Goal: Information Seeking & Learning: Learn about a topic

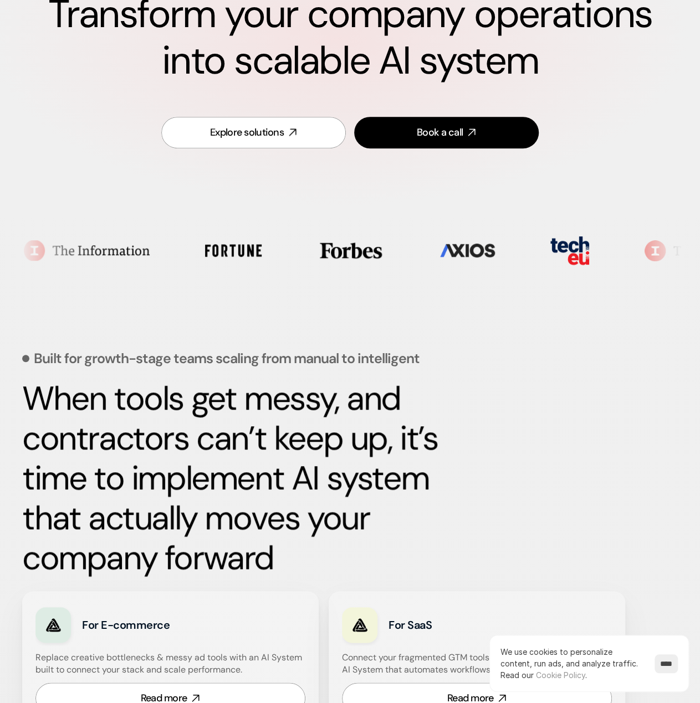
scroll to position [166, 0]
click at [398, 380] on strong "When tools get messy, and contractors can’t keep up, it’s time to implement AI …" at bounding box center [233, 477] width 423 height 203
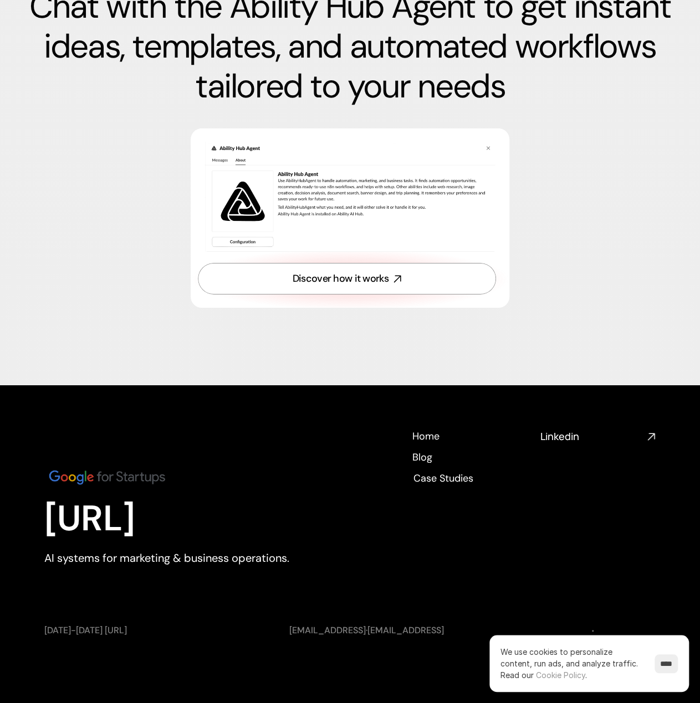
scroll to position [3873, 0]
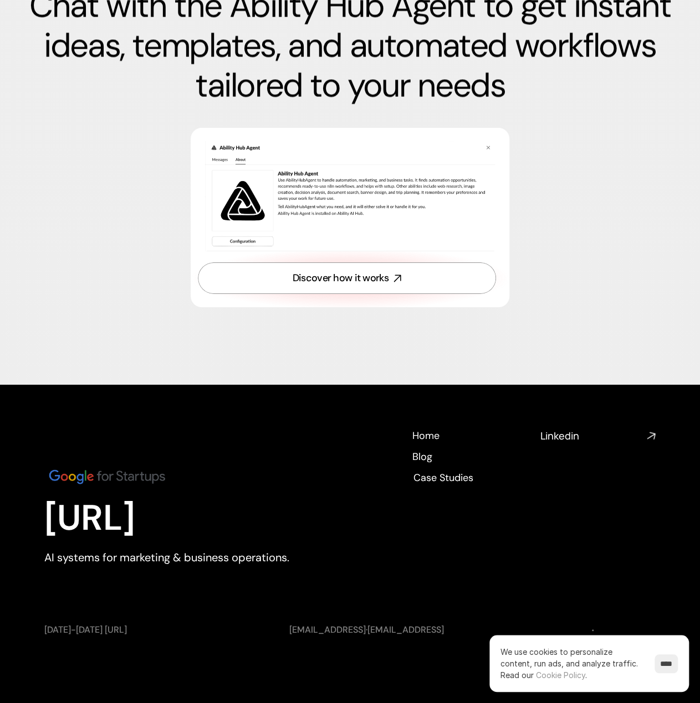
click at [566, 437] on h4 "Linkedin" at bounding box center [591, 436] width 102 height 14
click at [589, 546] on div "[URL] AI systems for marketing & business operations. Home Home Blog Blog Case …" at bounding box center [349, 515] width 611 height 173
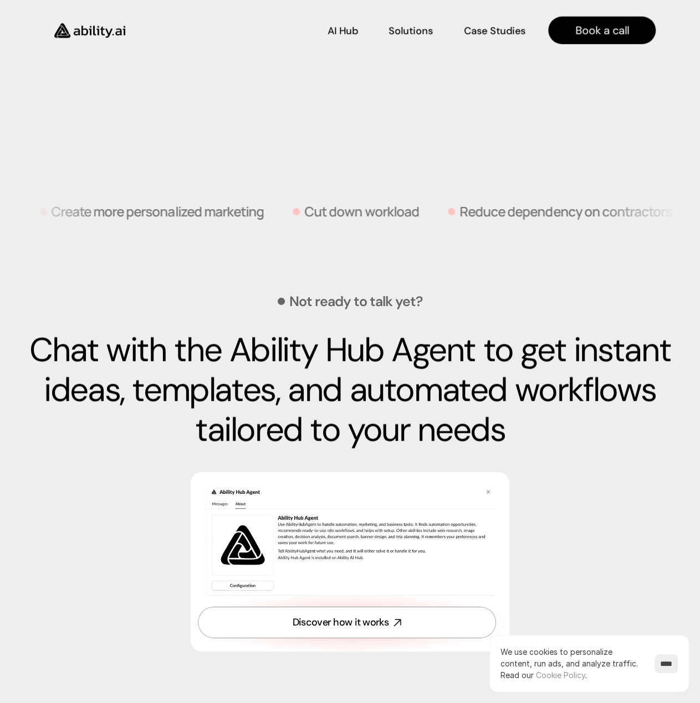
click at [363, 361] on p "Chat with the Ability Hub Agent to get instant ideas, templates, and automated …" at bounding box center [349, 391] width 655 height 120
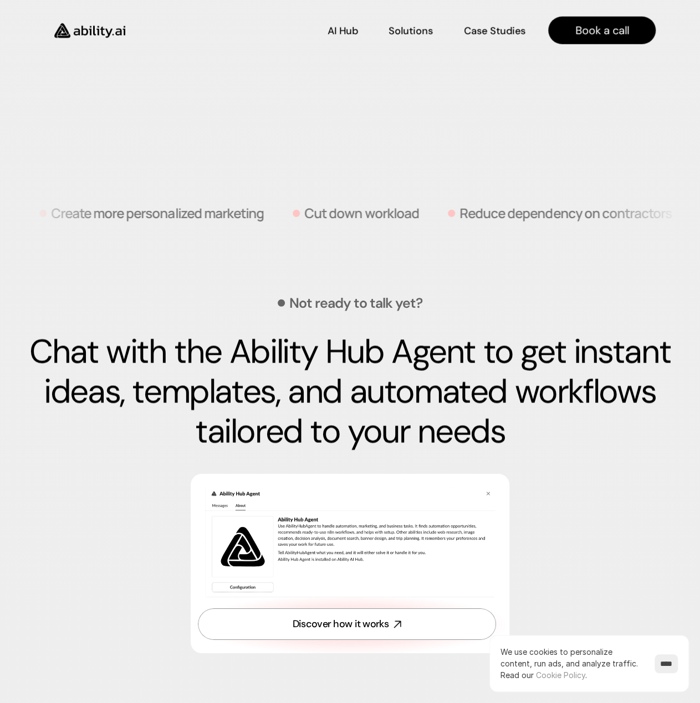
click at [363, 361] on p "Chat with the Ability Hub Agent to get instant ideas, templates, and automated …" at bounding box center [349, 392] width 655 height 120
click at [364, 361] on p "Chat with the Ability Hub Agent to get instant ideas, templates, and automated …" at bounding box center [349, 393] width 655 height 120
click at [475, 423] on p "Chat with the Ability Hub Agent to get instant ideas, templates, and automated …" at bounding box center [349, 393] width 655 height 120
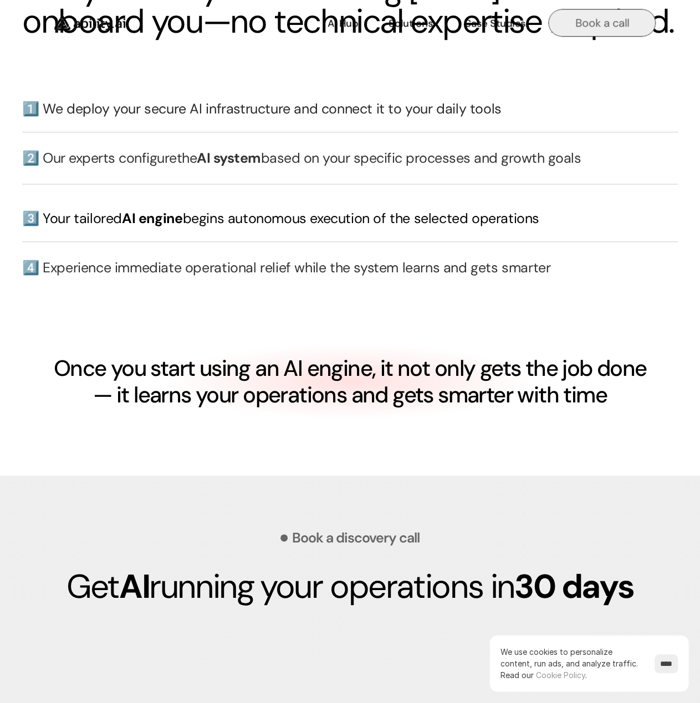
drag, startPoint x: 590, startPoint y: 444, endPoint x: 556, endPoint y: 32, distance: 413.4
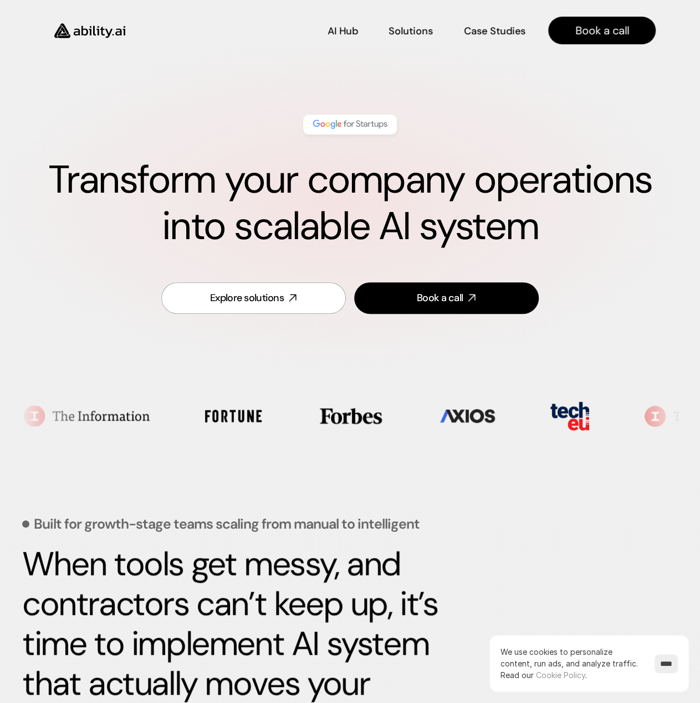
scroll to position [0, 0]
click at [407, 28] on p "Solutions" at bounding box center [410, 34] width 43 height 14
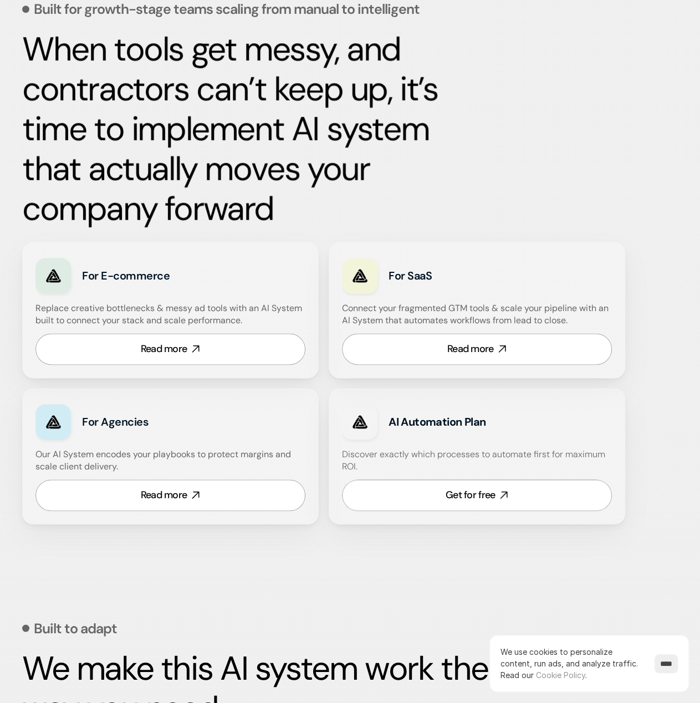
scroll to position [516, 0]
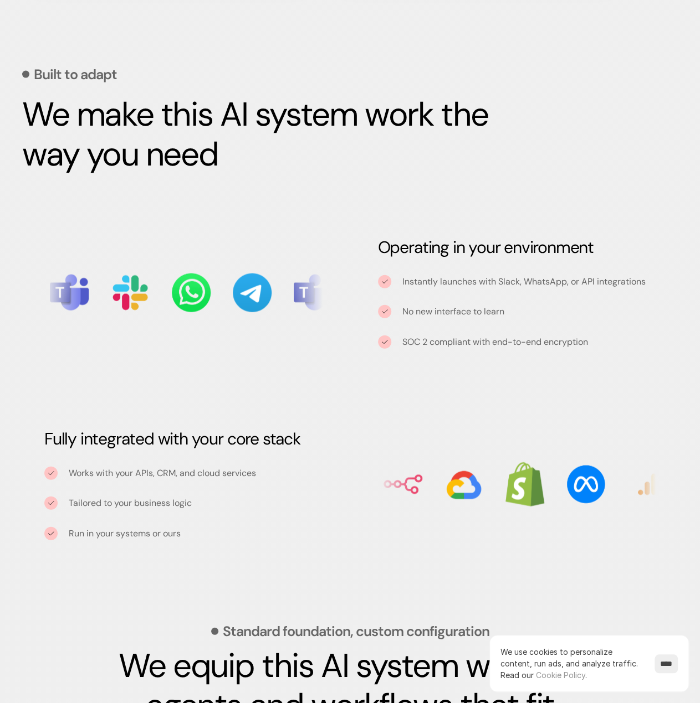
click at [427, 288] on div "Instantly launches with Slack, WhatsApp, or API integrations No new interface t…" at bounding box center [517, 312] width 278 height 74
click at [426, 287] on div "Instantly launches with Slack, WhatsApp, or API integrations No new interface t…" at bounding box center [517, 312] width 278 height 74
click at [426, 288] on div "Instantly launches with Slack, WhatsApp, or API integrations No new interface t…" at bounding box center [517, 312] width 278 height 74
click at [426, 289] on div "Instantly launches with Slack, WhatsApp, or API integrations No new interface t…" at bounding box center [517, 312] width 278 height 74
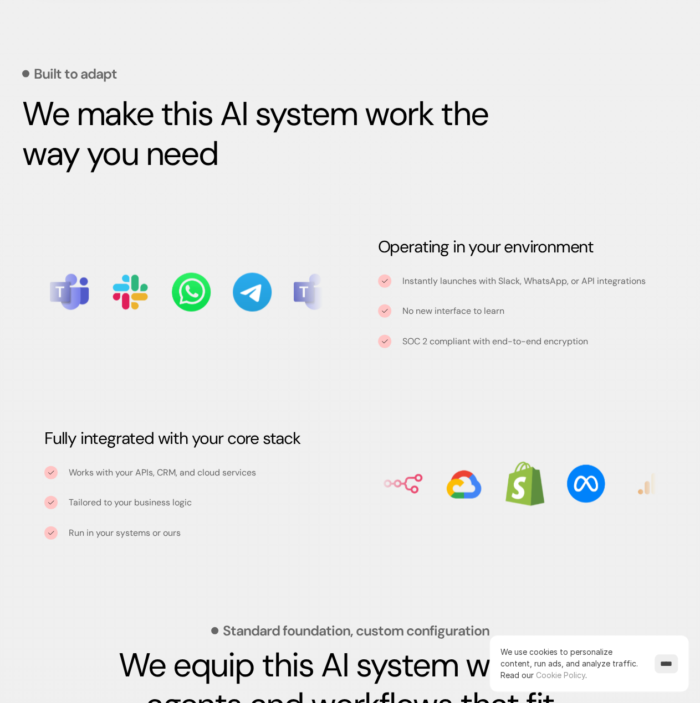
click at [426, 289] on div "Instantly launches with Slack, WhatsApp, or API integrations No new interface t…" at bounding box center [517, 312] width 278 height 74
click at [448, 347] on p "SOC 2 compliant with end-to-end encryption" at bounding box center [495, 342] width 186 height 14
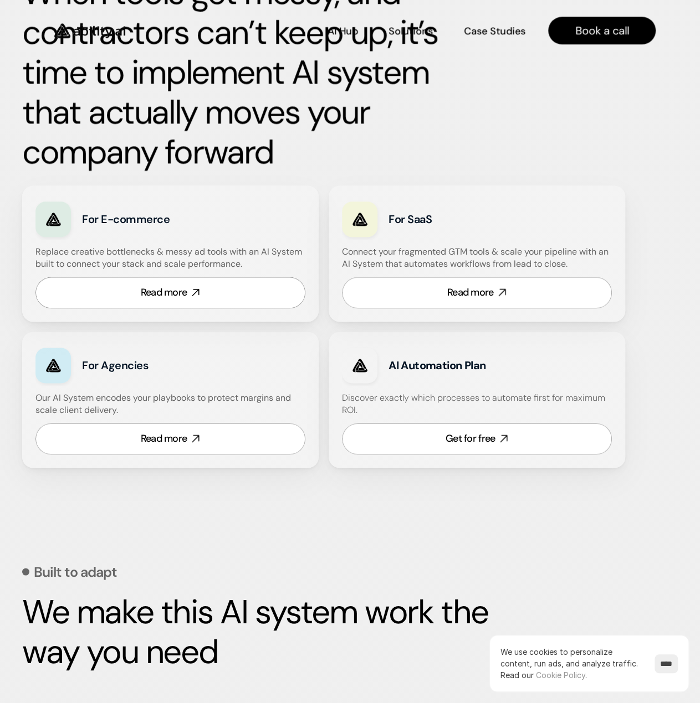
scroll to position [571, 0]
click at [371, 512] on div "Built to adapt We make this AI system work the way you need" at bounding box center [349, 604] width 655 height 192
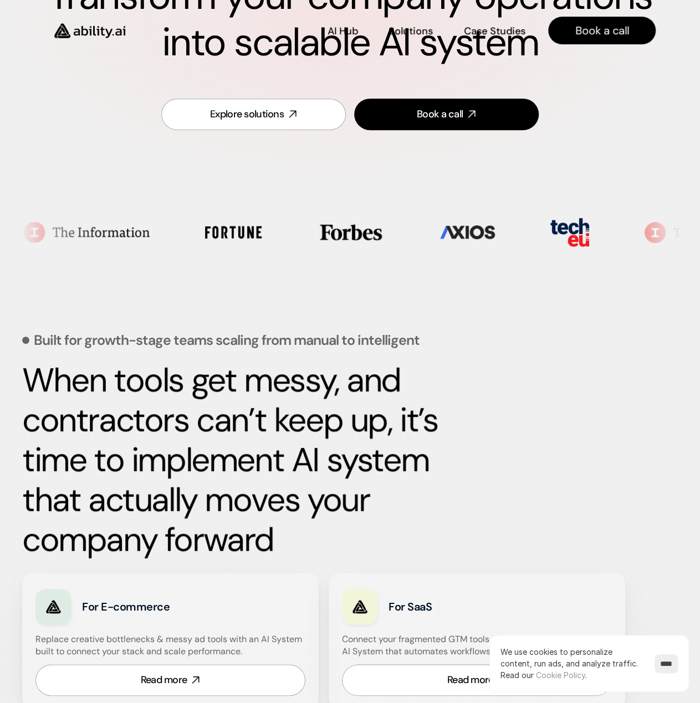
scroll to position [183, 0]
click at [448, 353] on div "Built for growth-stage teams scaling from manual to intelligent When tools get …" at bounding box center [349, 581] width 655 height 608
